Goal: Understand site structure: Understand site structure

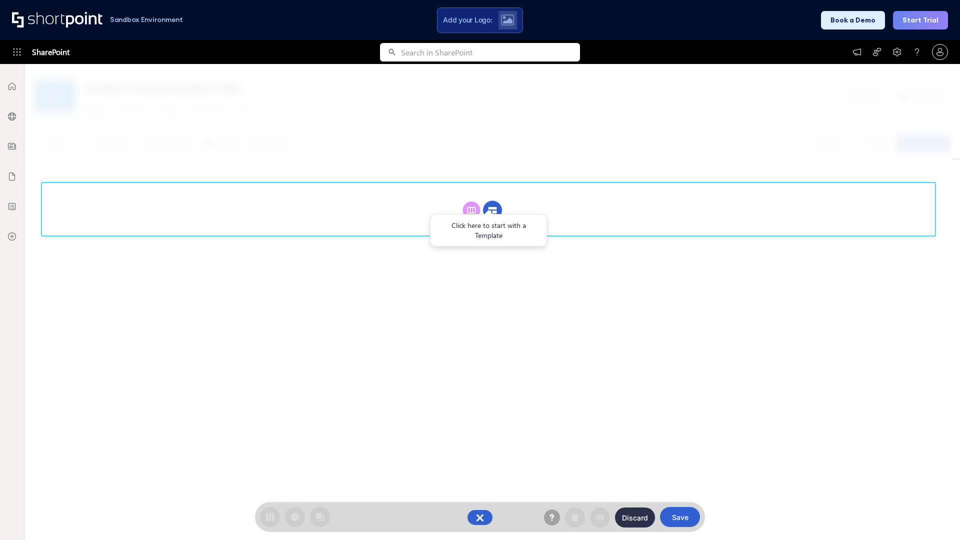
click at [492, 210] on circle at bounding box center [492, 210] width 19 height 19
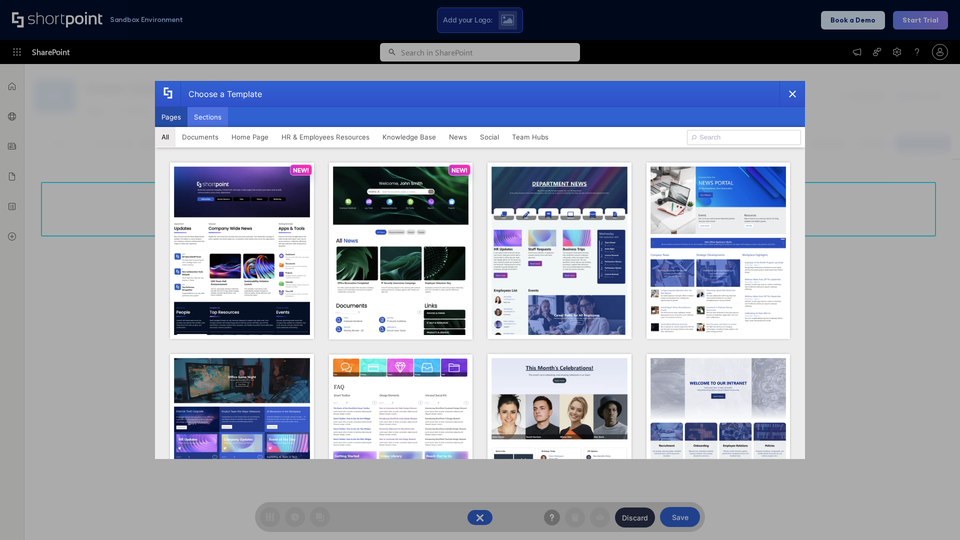
click at [207, 117] on button "Sections" at bounding box center [207, 117] width 40 height 20
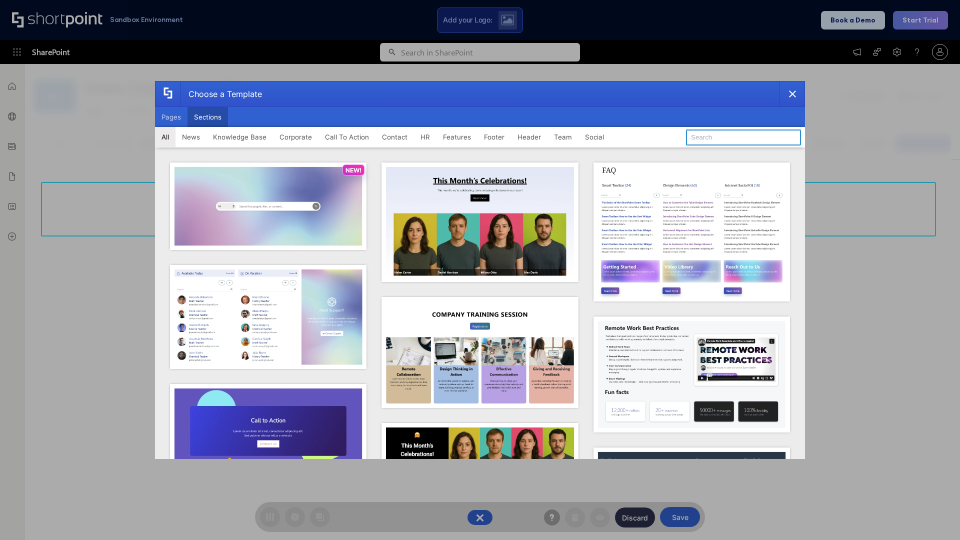
type input "Header 4"
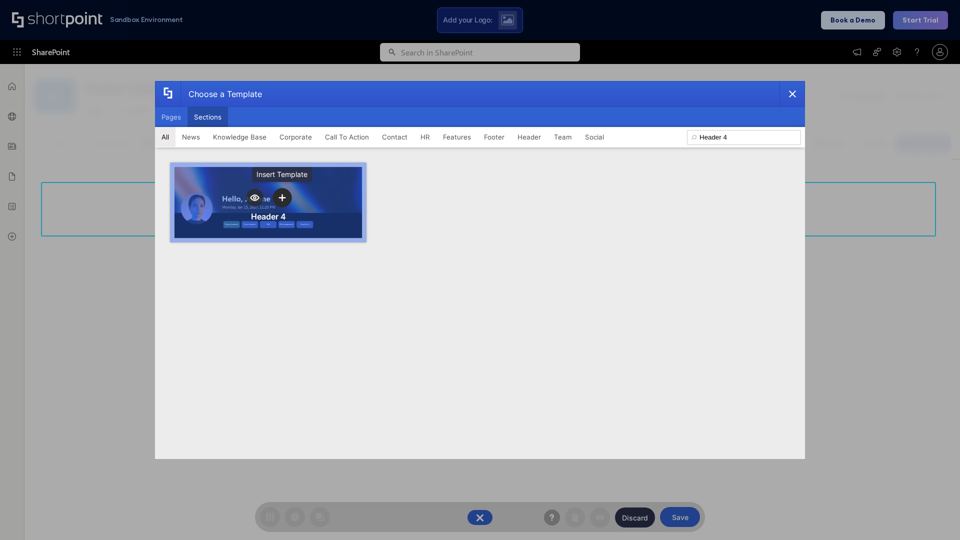
click at [282, 197] on icon "template selector" at bounding box center [281, 197] width 7 height 7
